Goal: Information Seeking & Learning: Learn about a topic

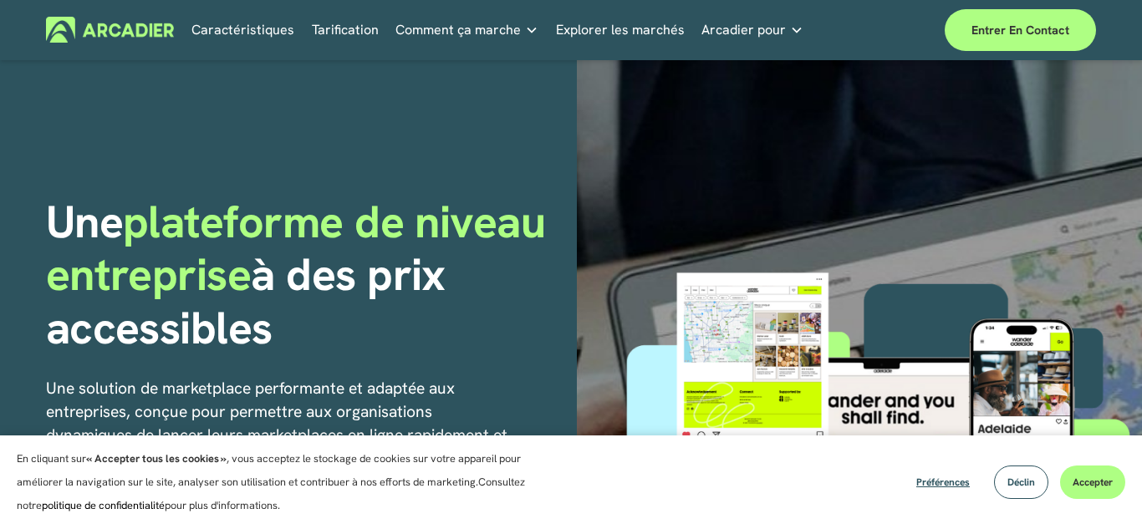
click at [467, 113] on div "Une plateforme de niveau entreprise à des prix accessibles Une solution de mark…" at bounding box center [571, 459] width 1142 height 799
click at [1029, 487] on font "Déclin" at bounding box center [1022, 482] width 28 height 13
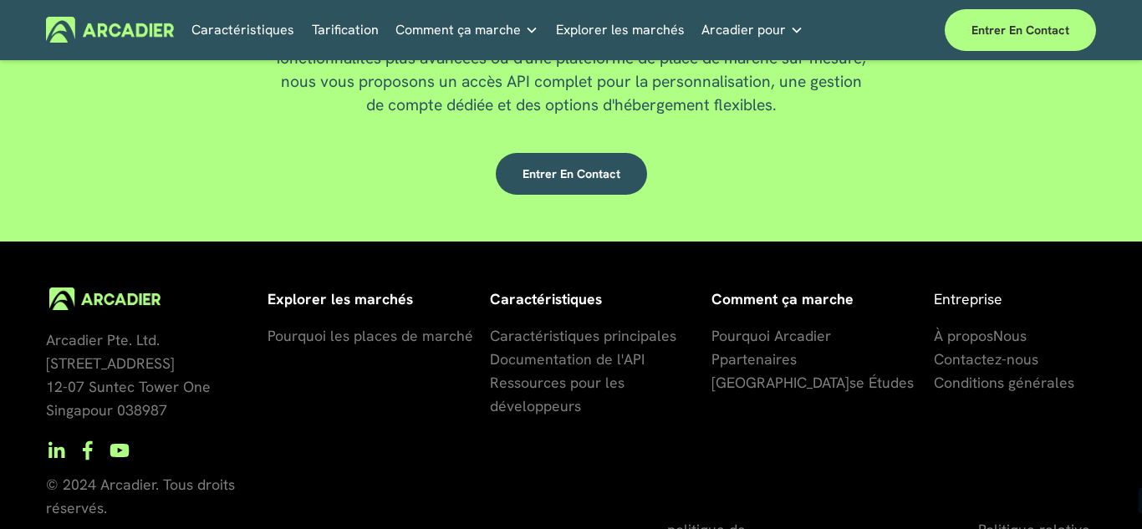
scroll to position [4299, 0]
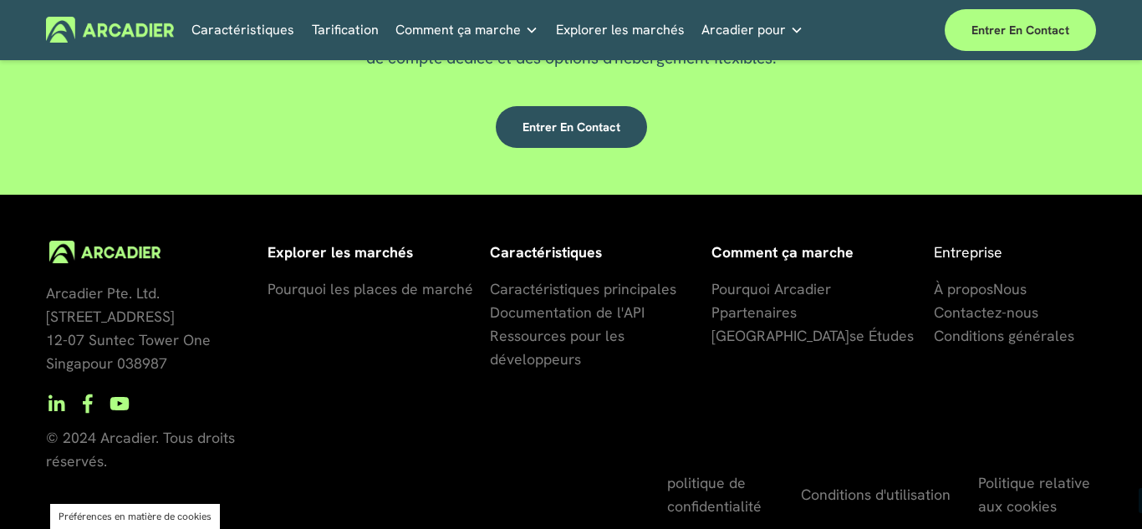
click at [324, 28] on font "Tarification" at bounding box center [345, 30] width 67 height 18
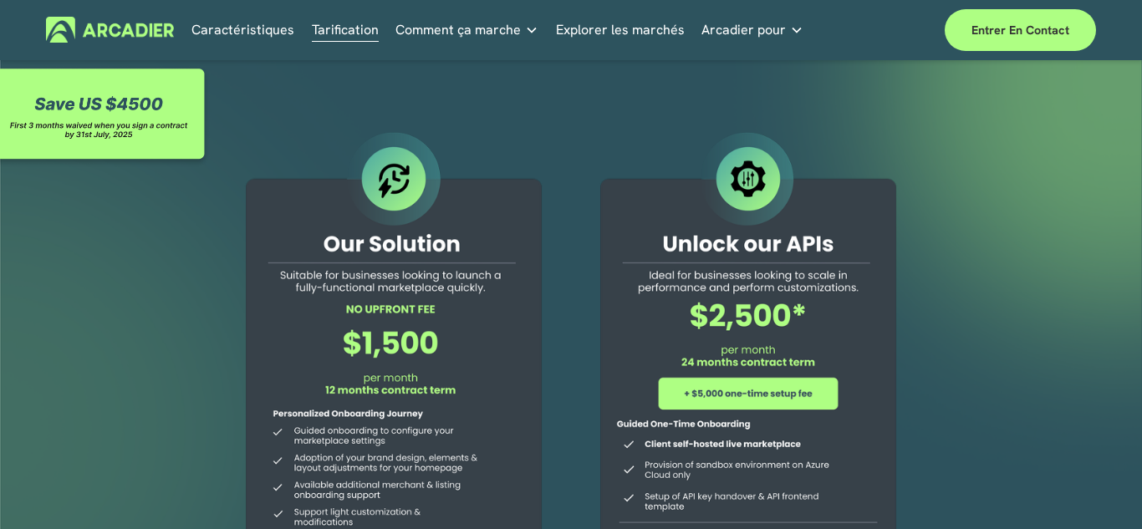
click at [1059, 285] on div at bounding box center [571, 444] width 1142 height 768
